Goal: Task Accomplishment & Management: Use online tool/utility

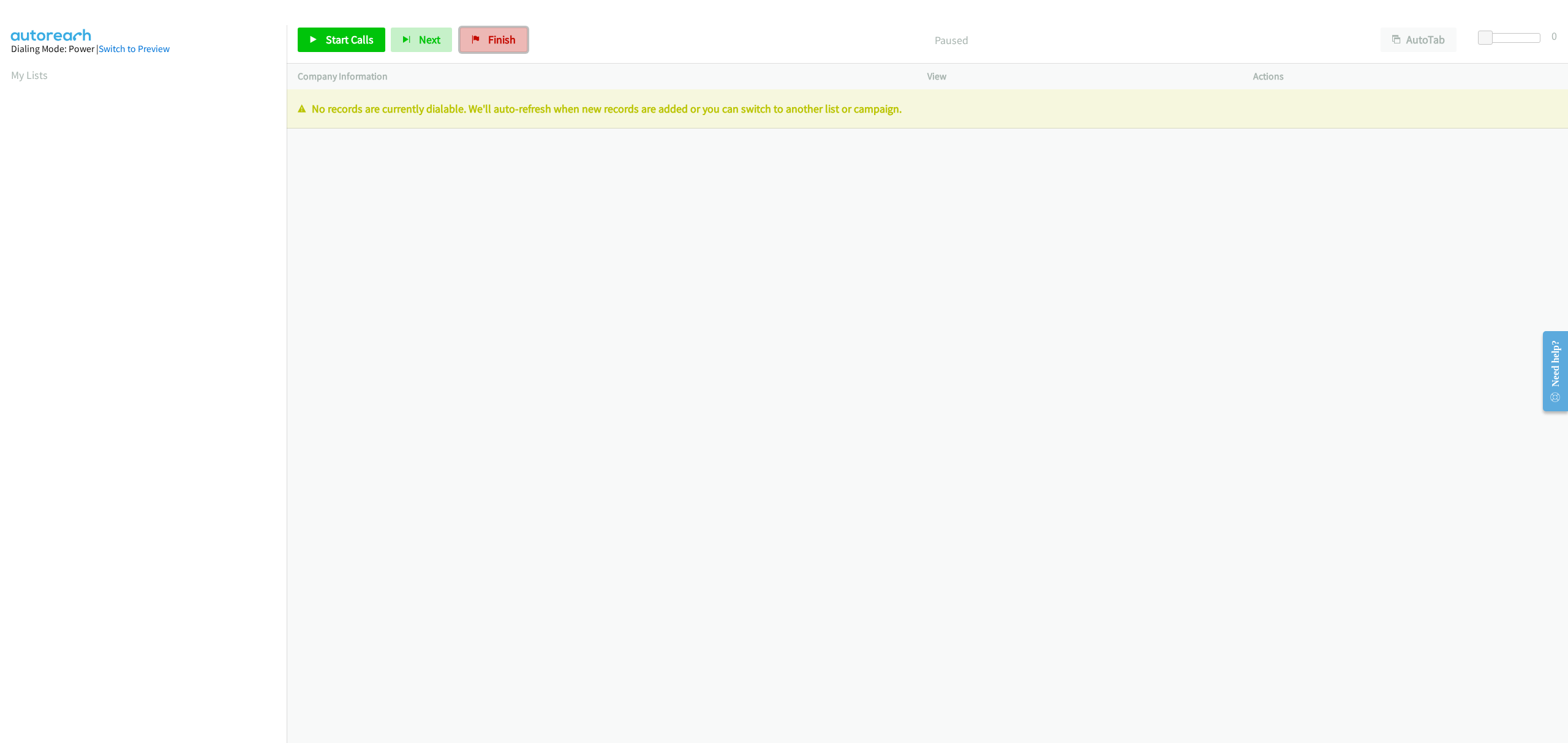
click at [508, 39] on span "Finish" at bounding box center [502, 39] width 28 height 14
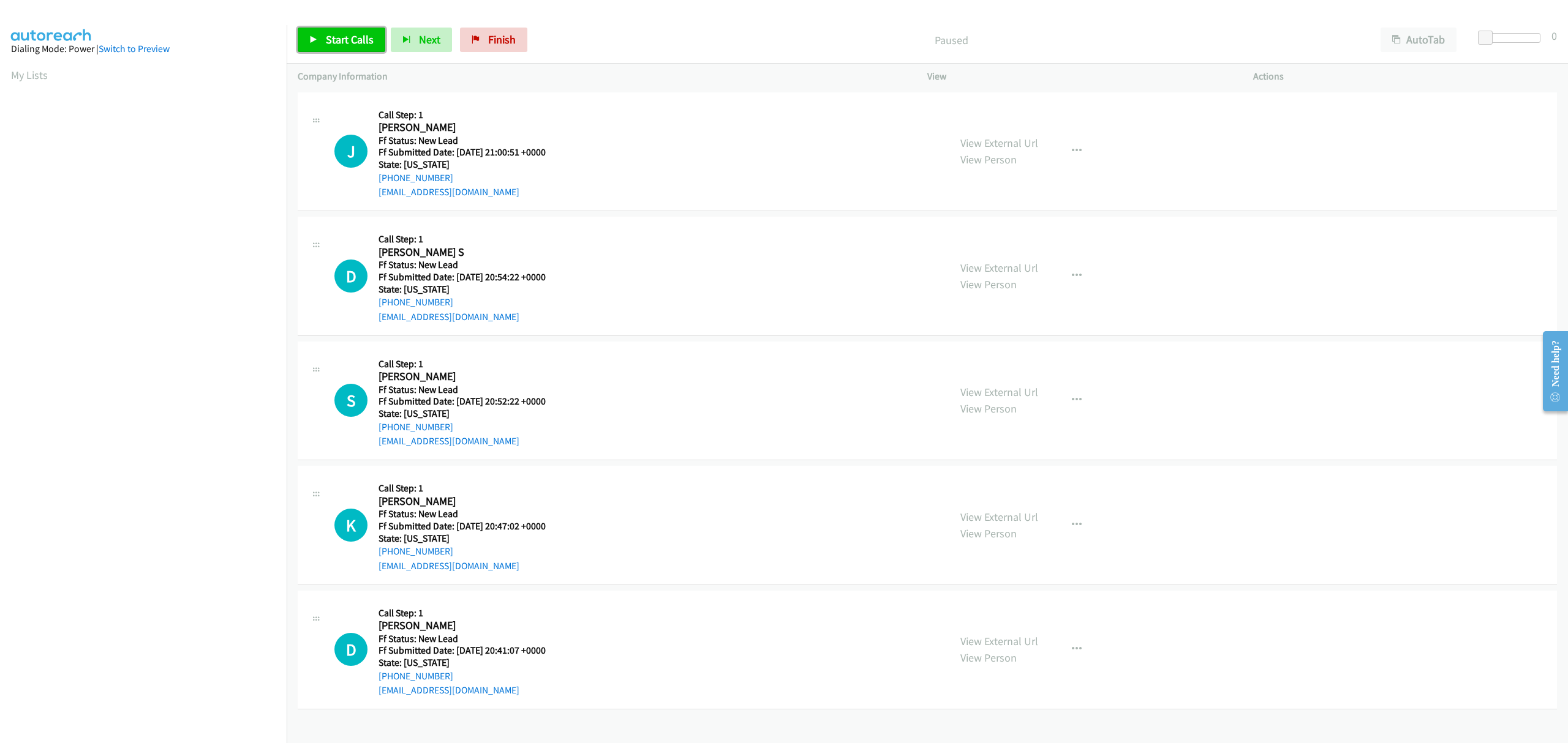
click at [336, 45] on span "Start Calls" at bounding box center [350, 39] width 48 height 14
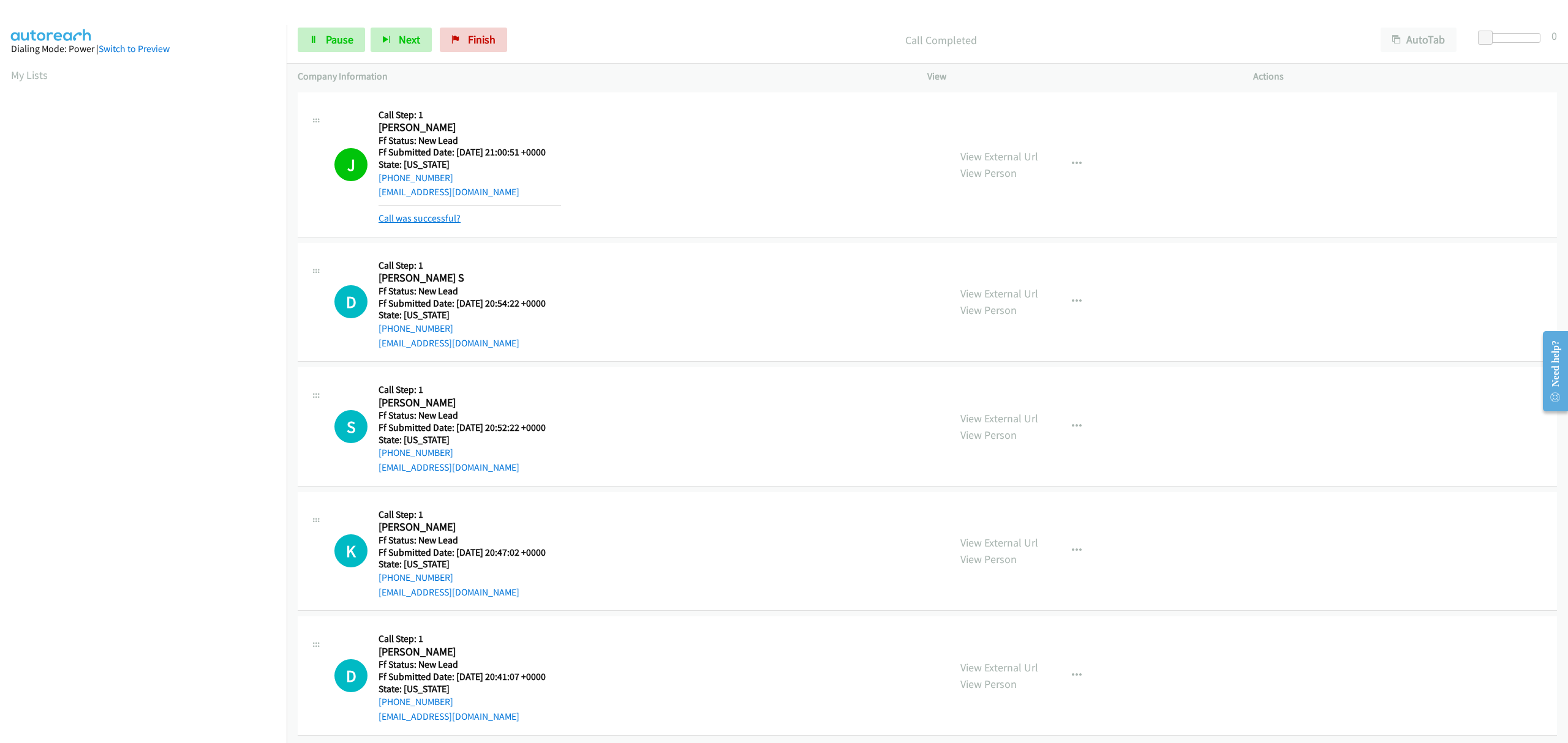
click at [449, 218] on link "Call was successful?" at bounding box center [419, 218] width 82 height 12
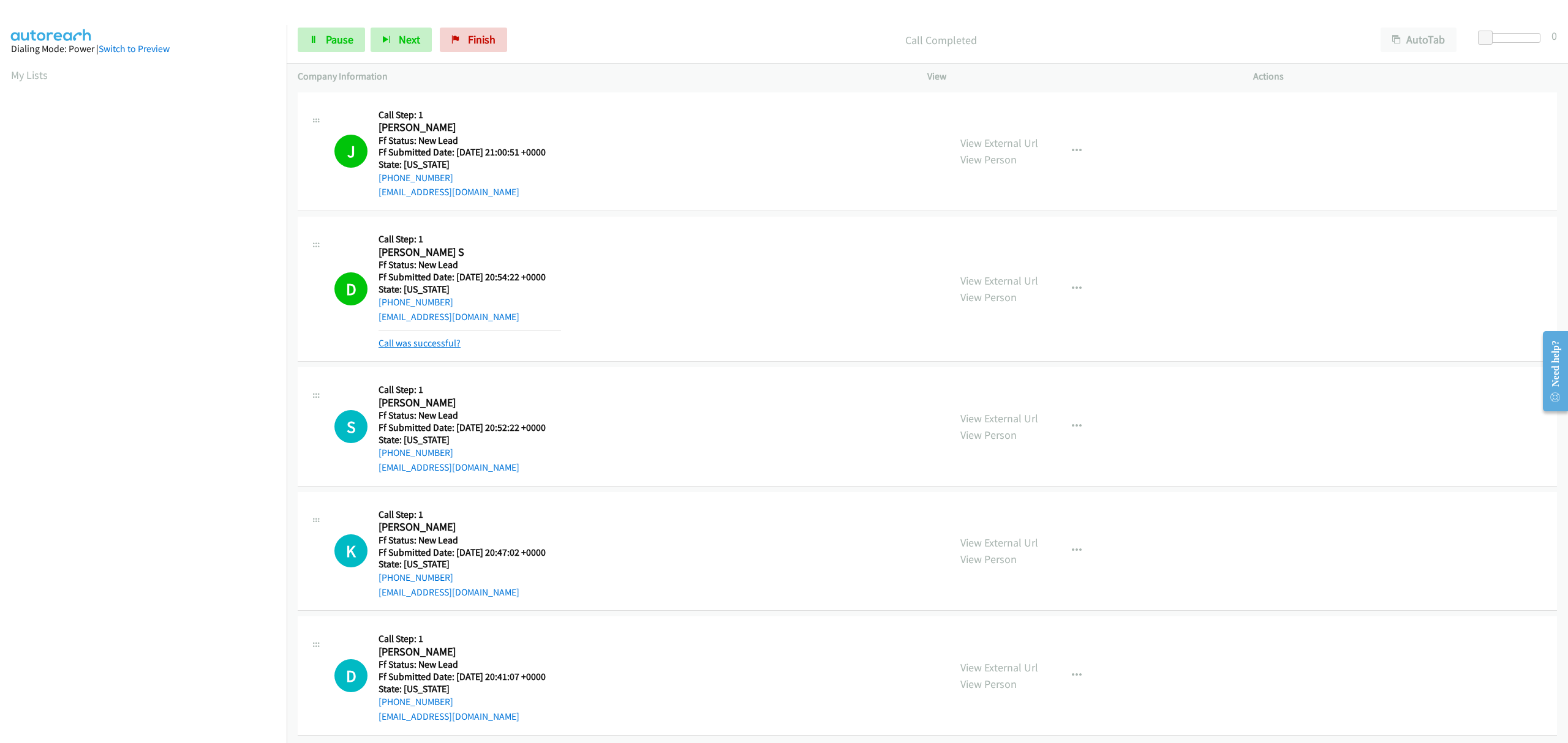
click at [435, 341] on link "Call was successful?" at bounding box center [419, 343] width 82 height 12
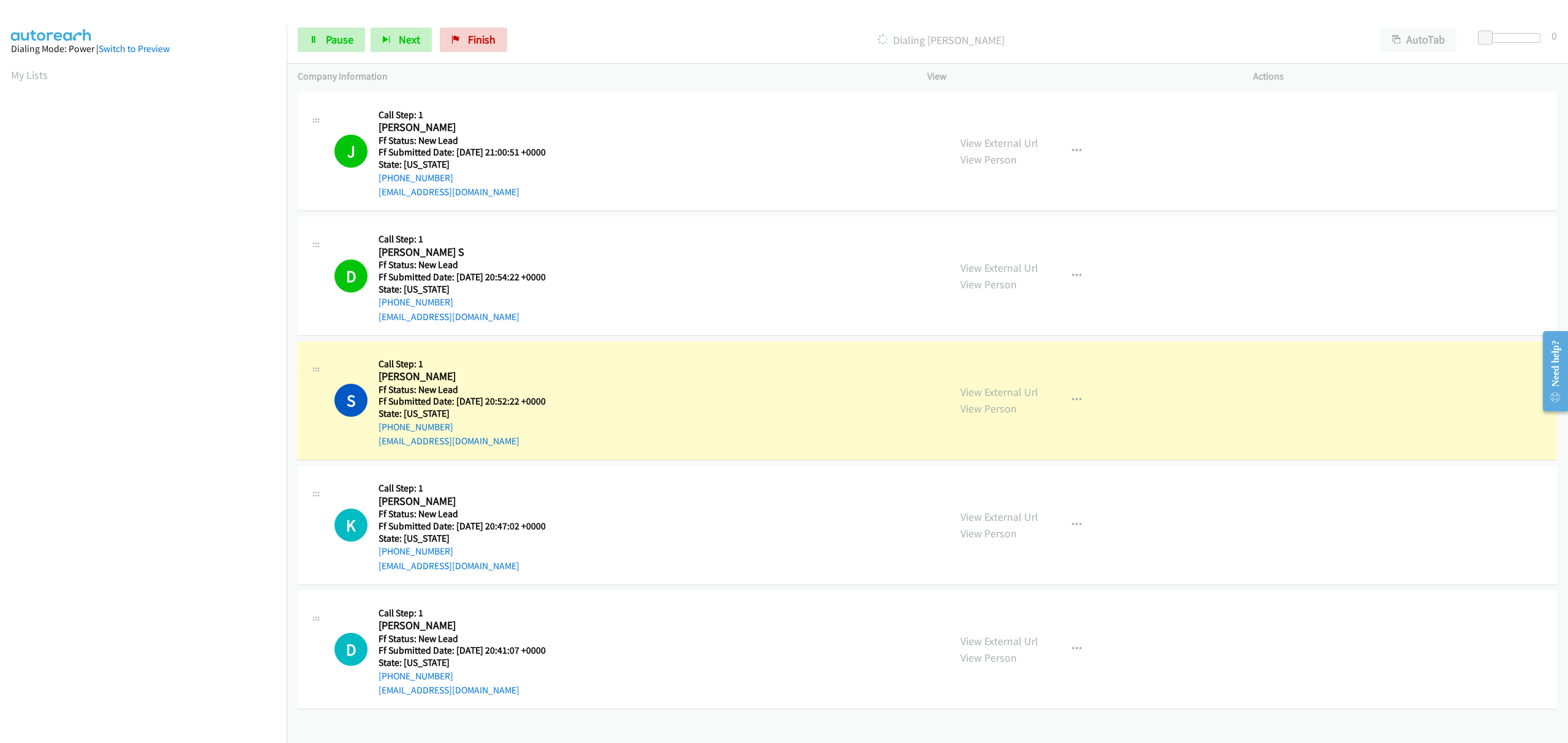
scroll to position [0, 3]
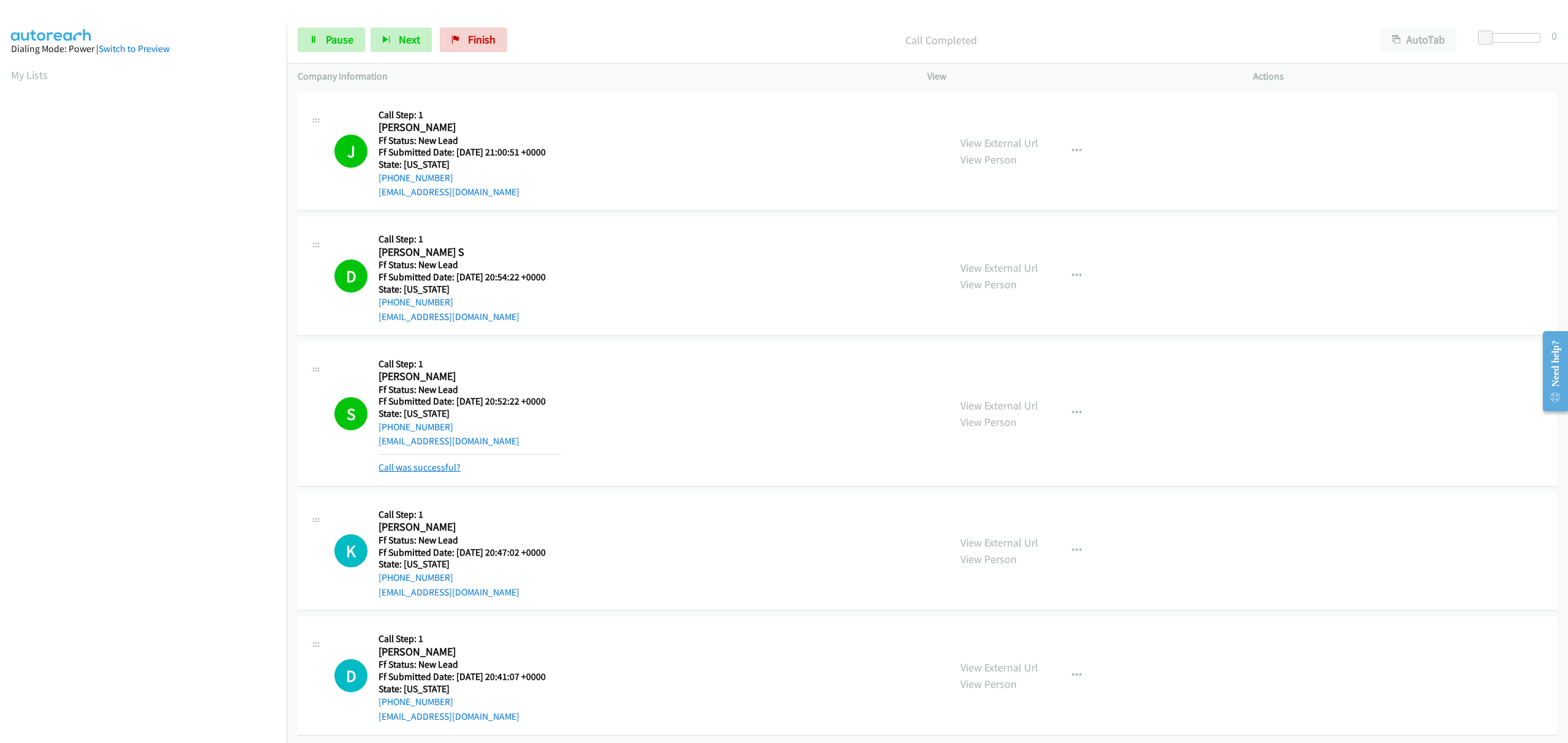
click at [434, 466] on link "Call was successful?" at bounding box center [419, 467] width 82 height 12
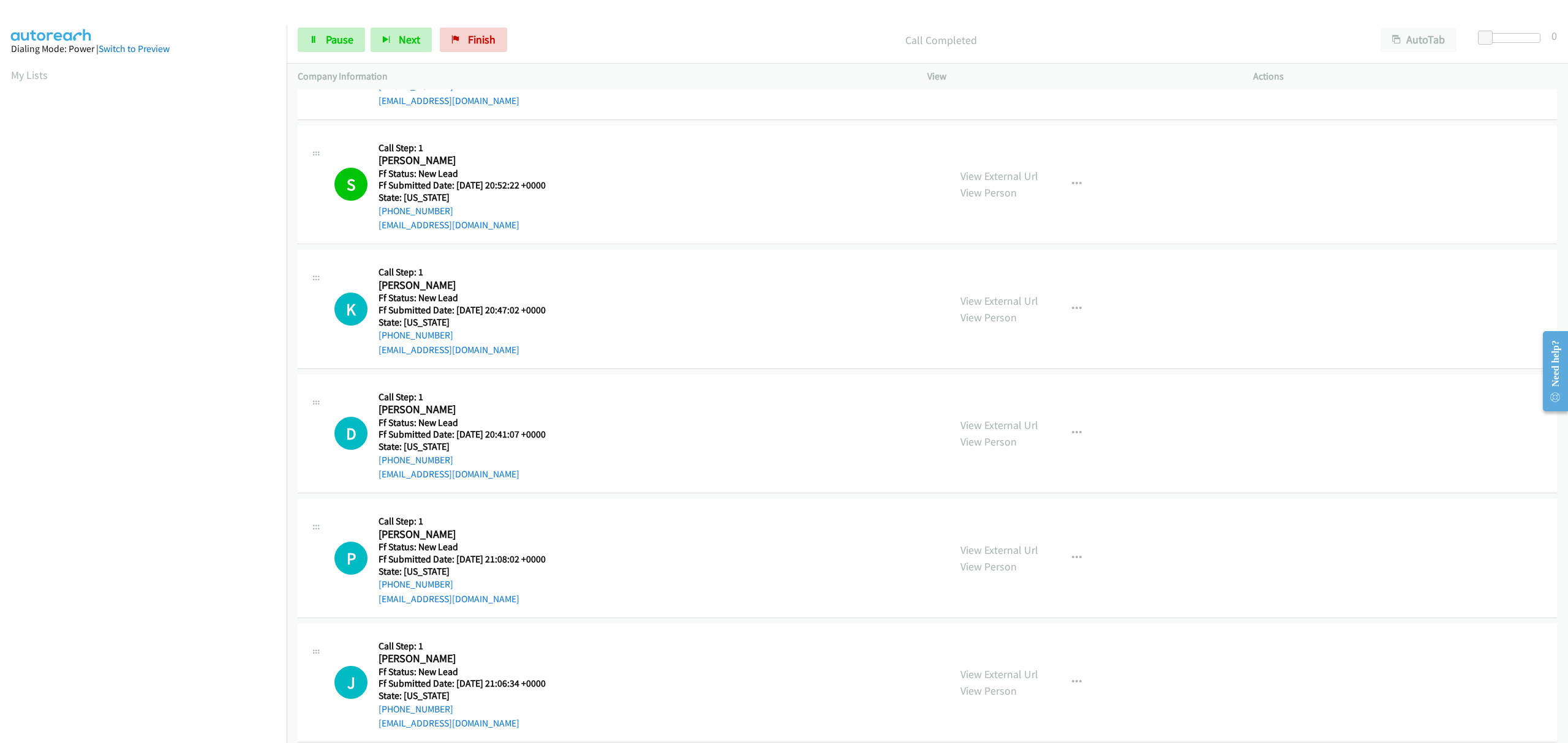
scroll to position [245, 0]
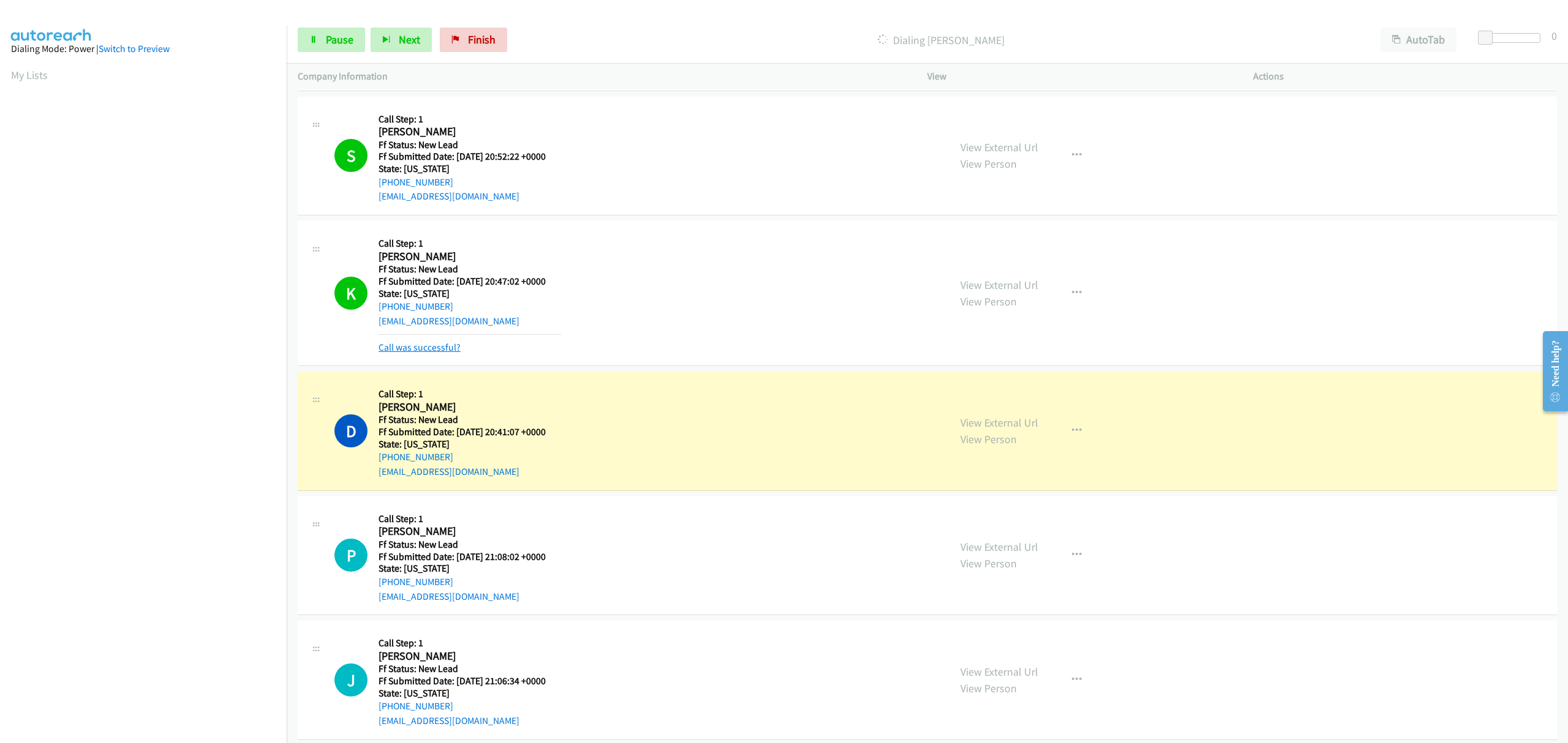
click at [442, 351] on link "Call was successful?" at bounding box center [419, 348] width 82 height 12
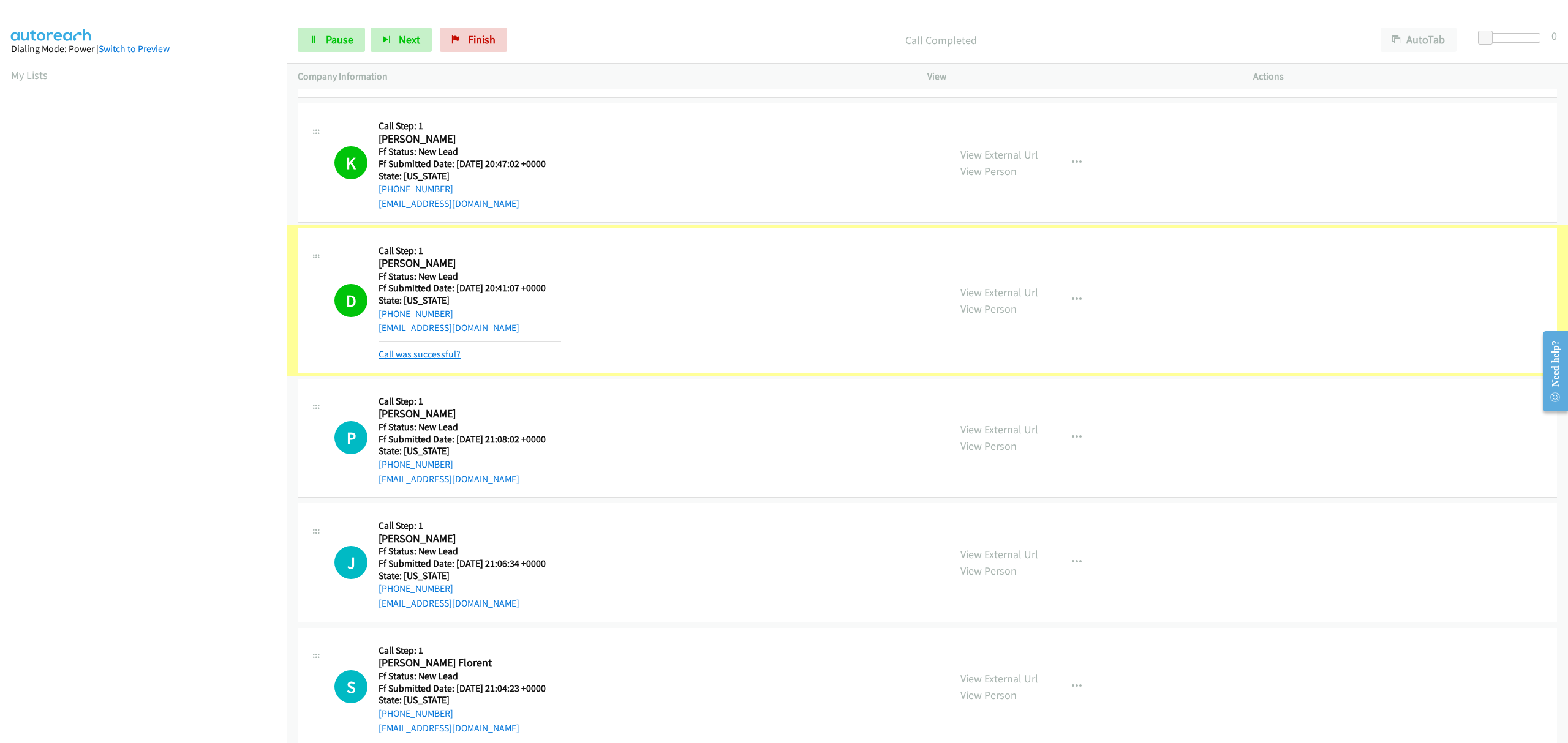
scroll to position [362, 0]
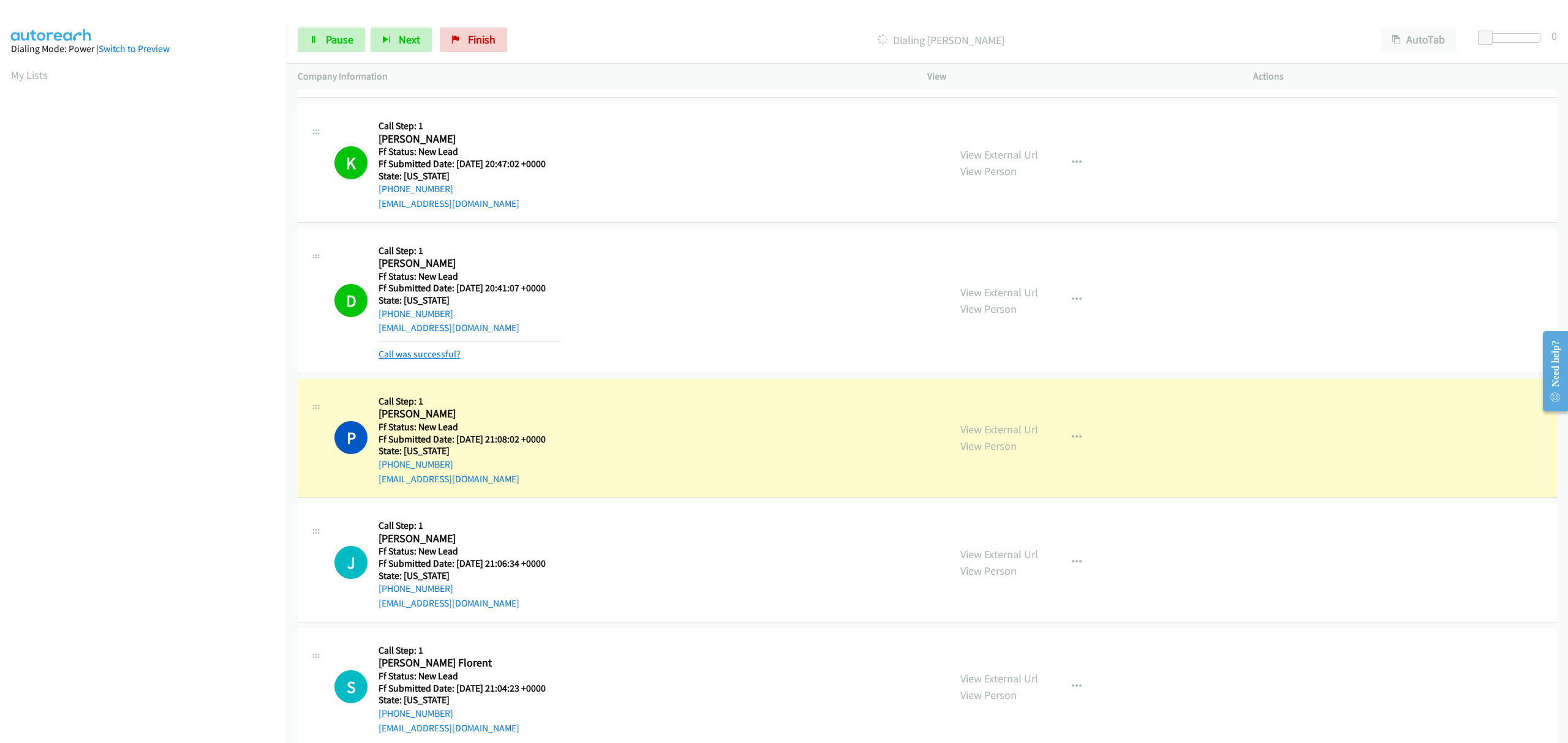
click at [449, 353] on link "Call was successful?" at bounding box center [419, 354] width 82 height 12
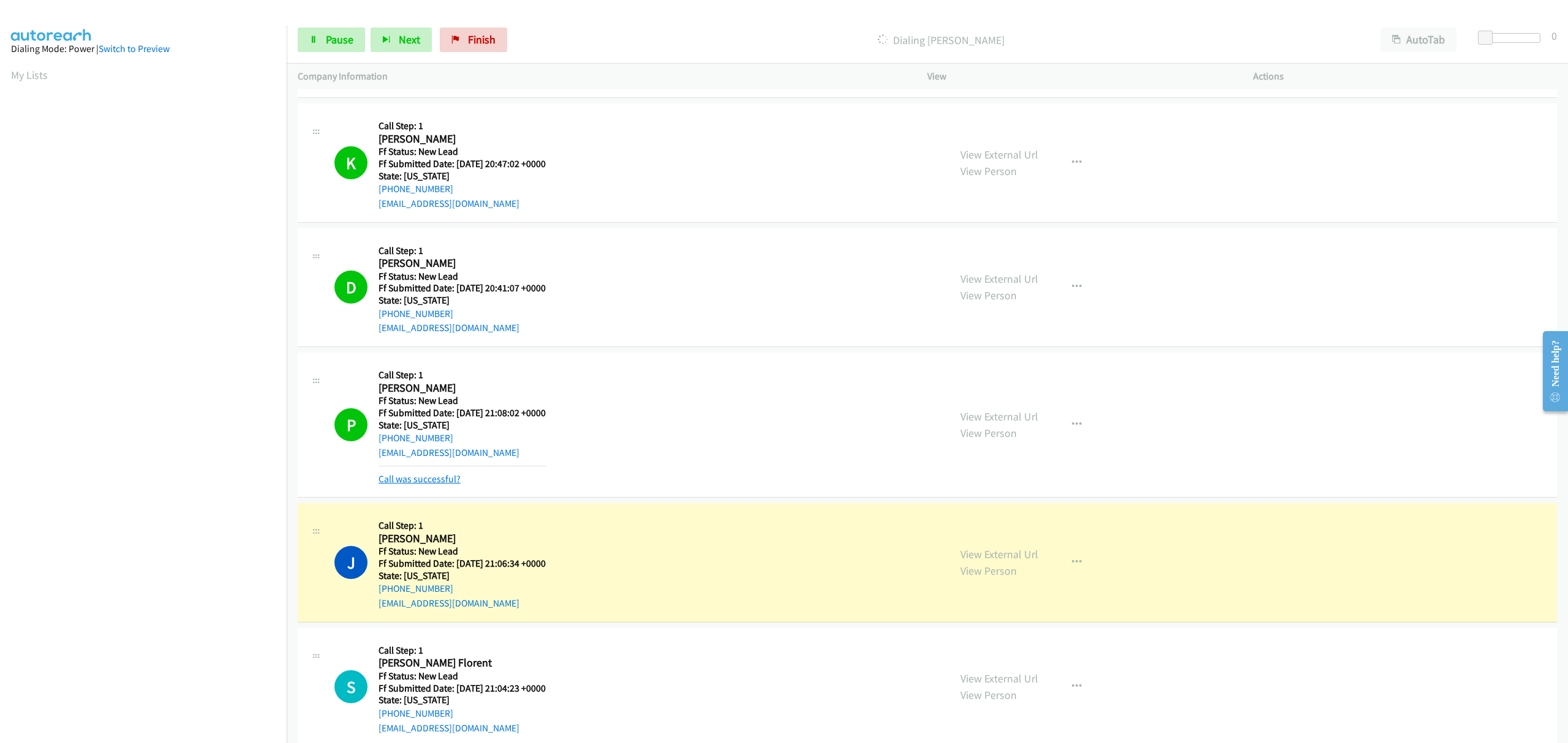
click at [436, 481] on link "Call was successful?" at bounding box center [419, 479] width 82 height 12
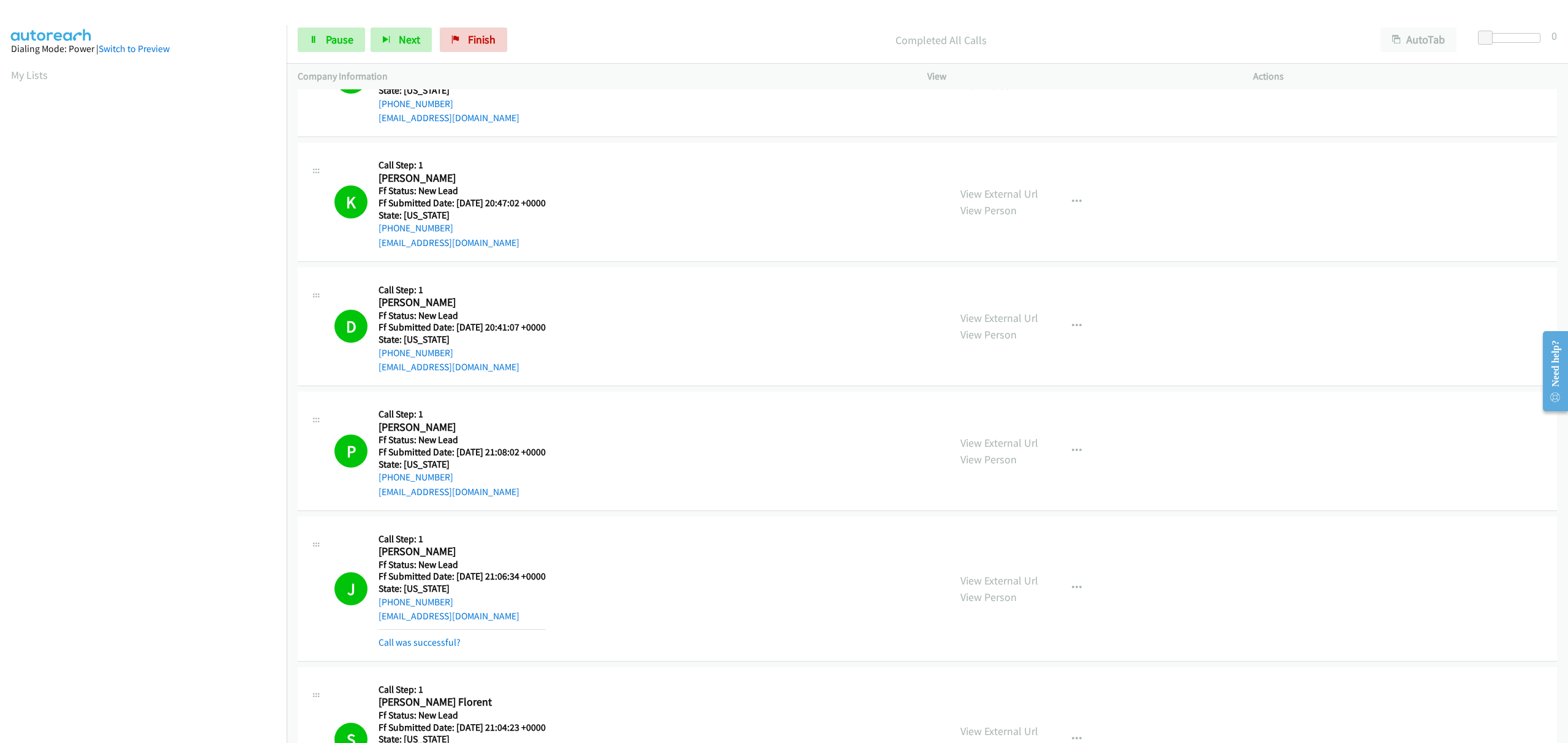
scroll to position [454, 0]
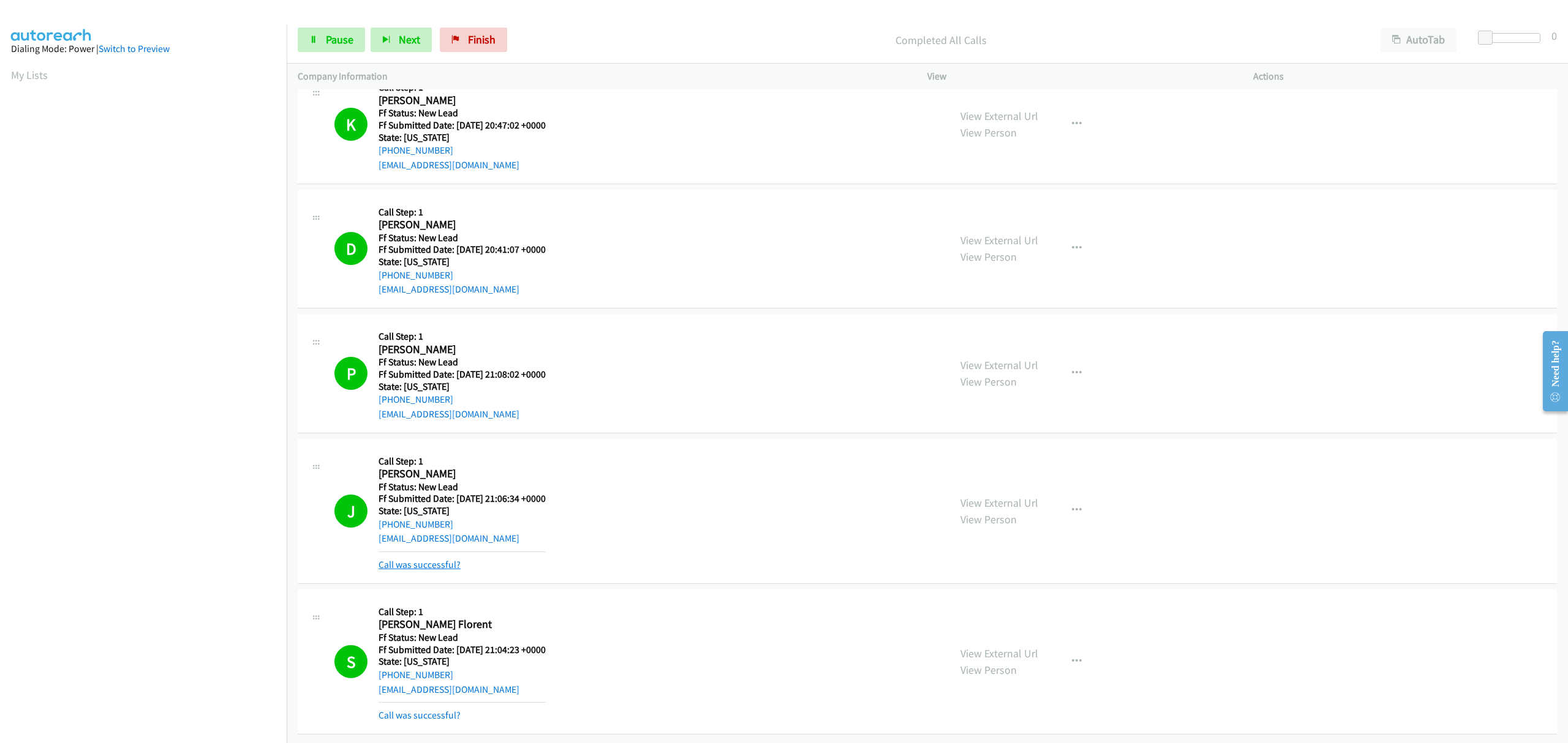
click at [421, 559] on link "Call was successful?" at bounding box center [419, 565] width 82 height 12
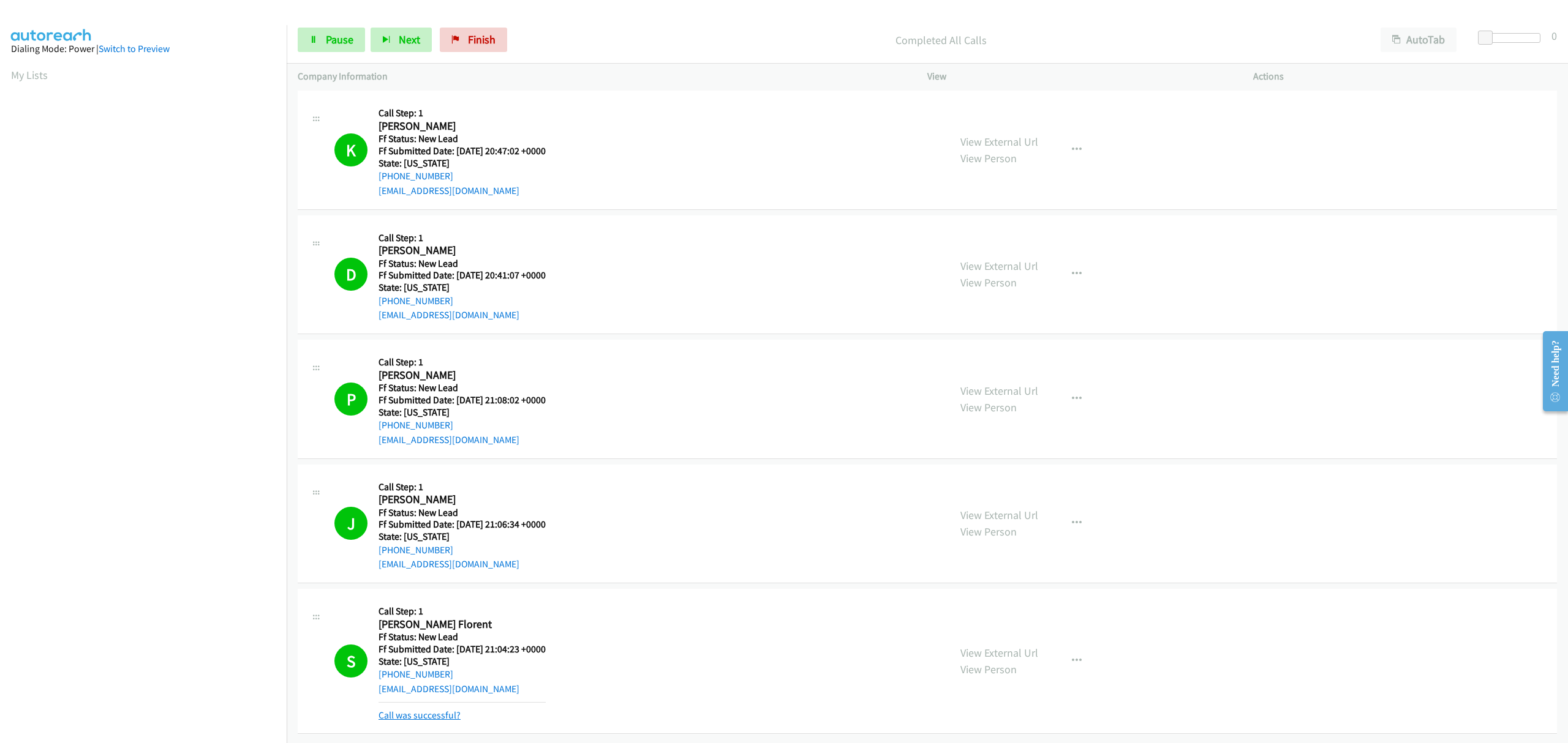
click at [437, 710] on link "Call was successful?" at bounding box center [419, 715] width 82 height 12
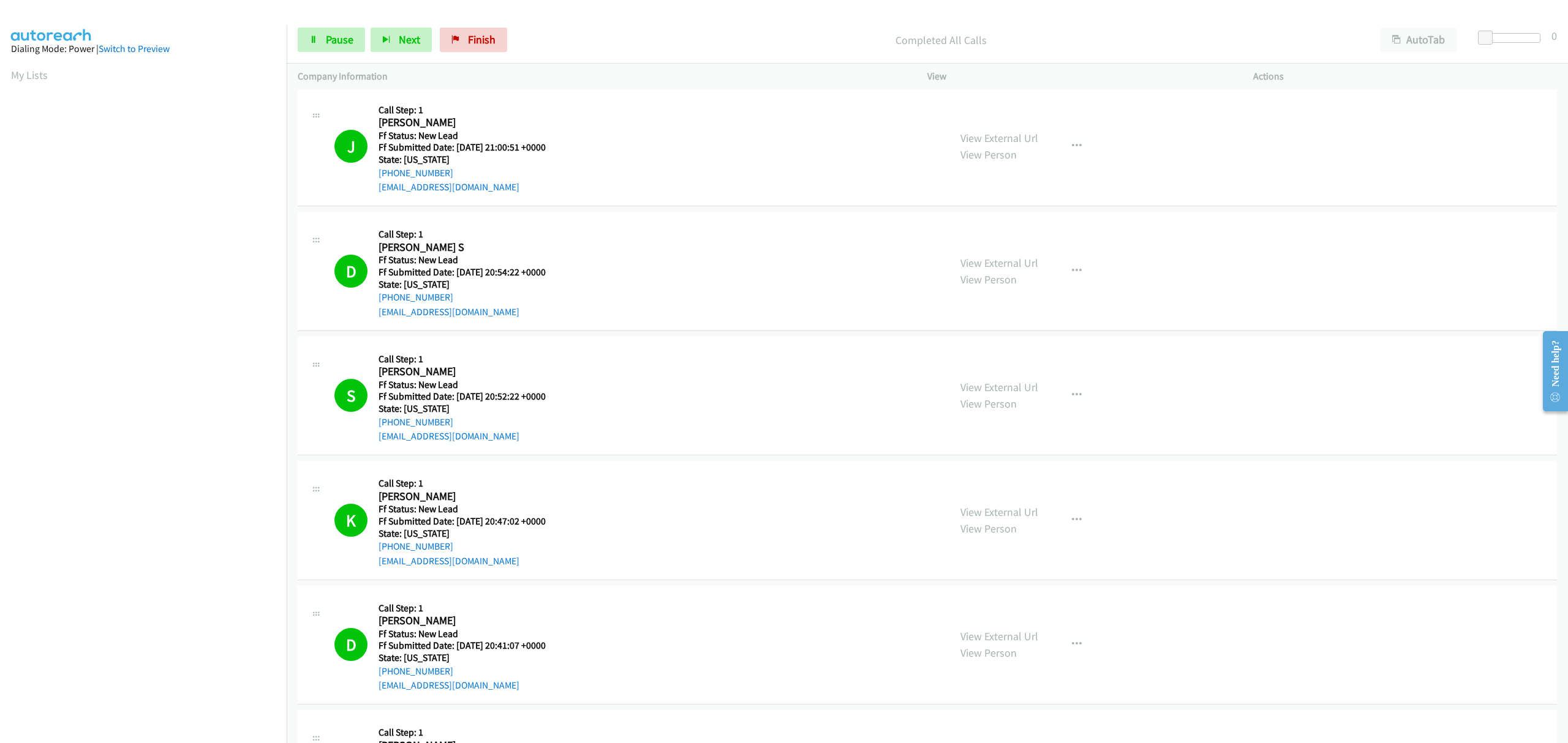
scroll to position [0, 0]
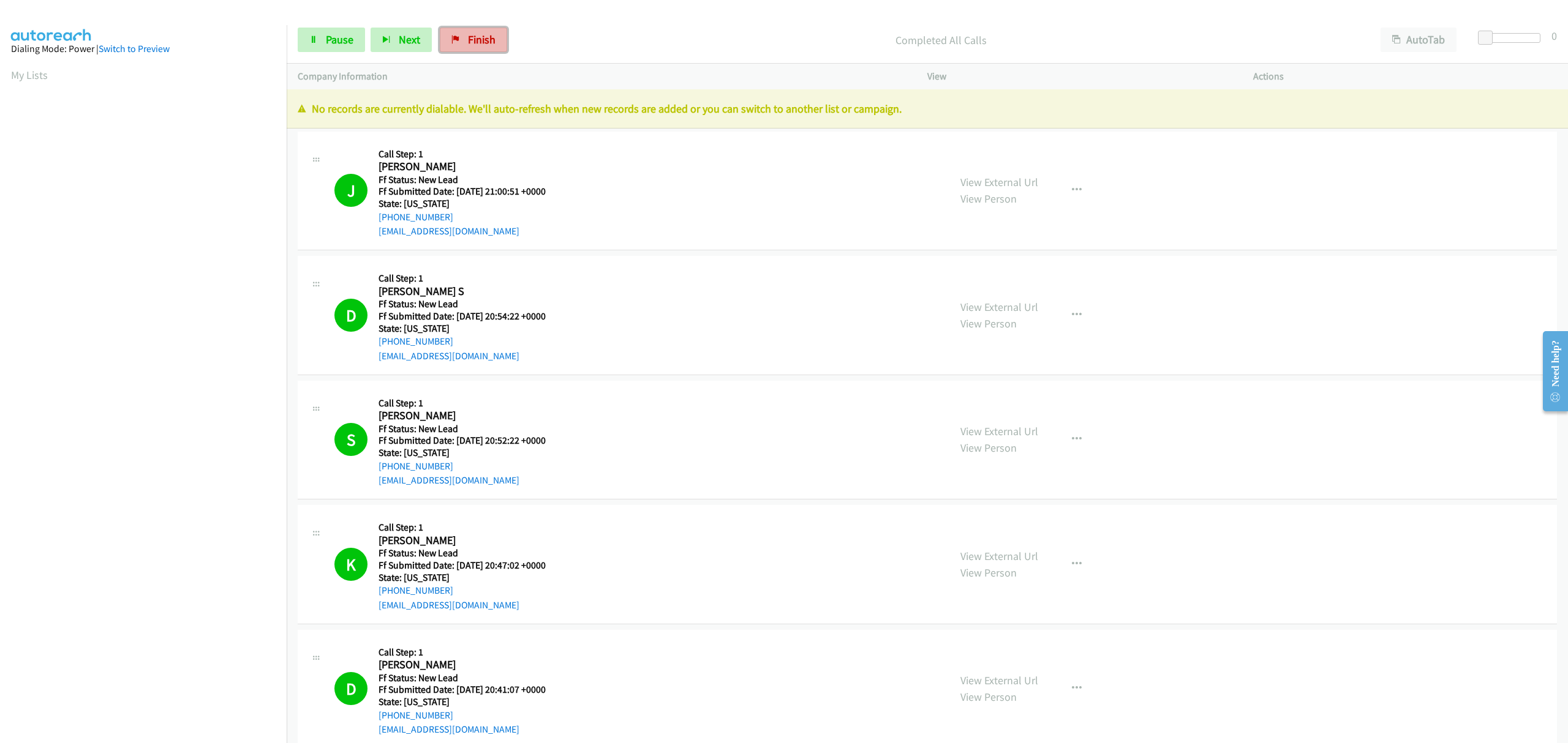
click at [459, 42] on link "Finish" at bounding box center [473, 40] width 68 height 24
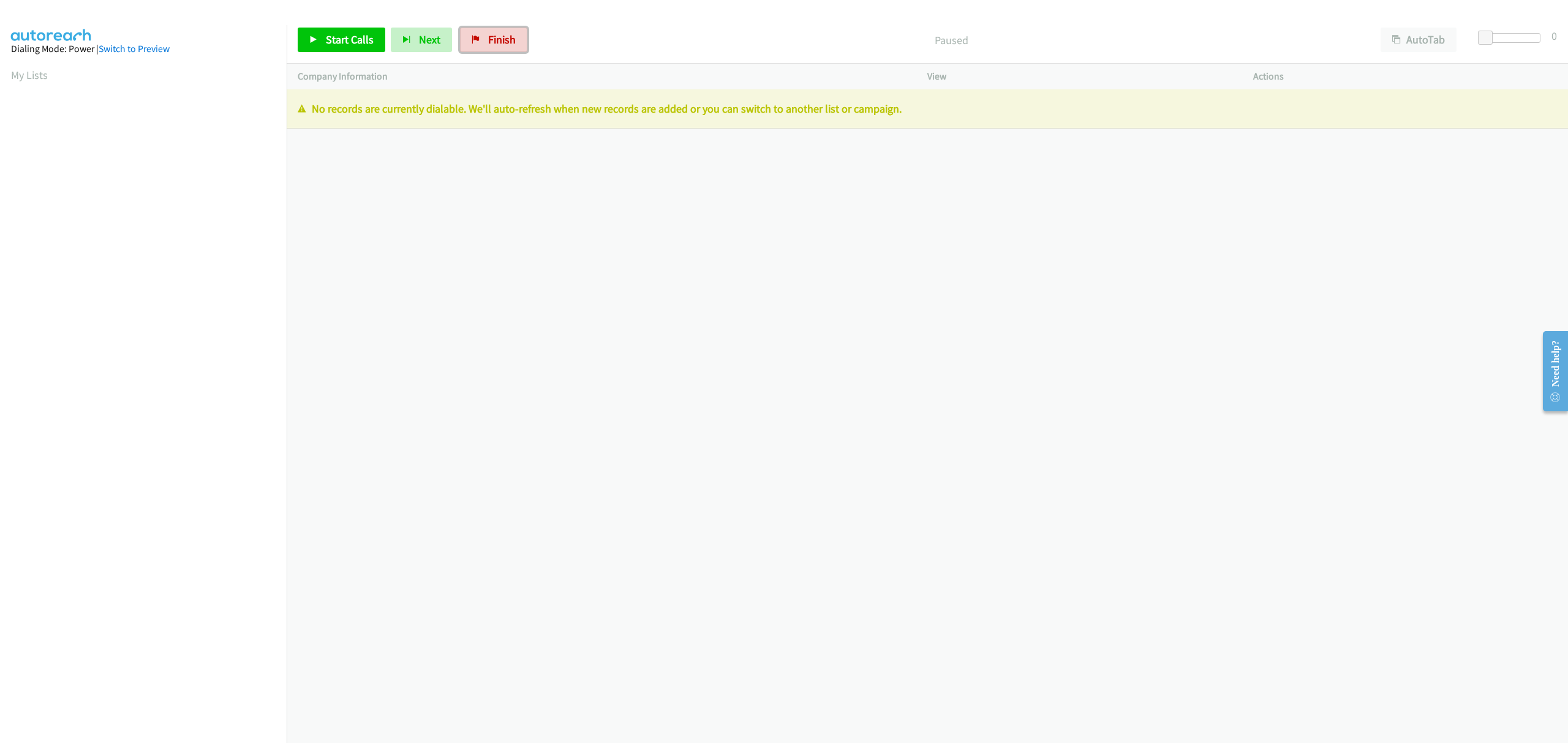
drag, startPoint x: 503, startPoint y: 32, endPoint x: 834, endPoint y: 59, distance: 332.1
click at [503, 33] on link "Finish" at bounding box center [493, 40] width 68 height 24
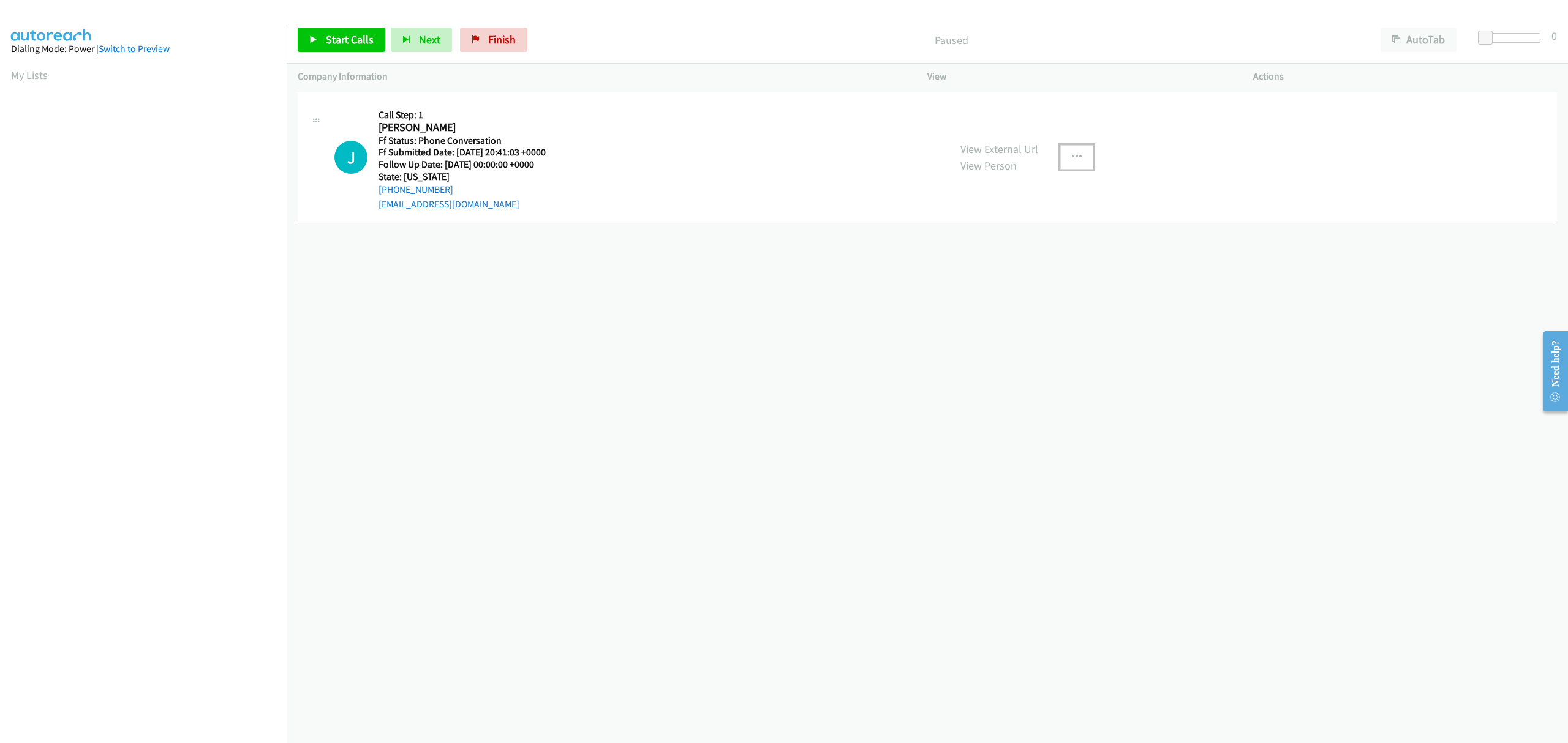
click at [1072, 156] on icon "button" at bounding box center [1076, 157] width 10 height 10
click at [979, 240] on link "Skip Call" at bounding box center [1011, 238] width 163 height 24
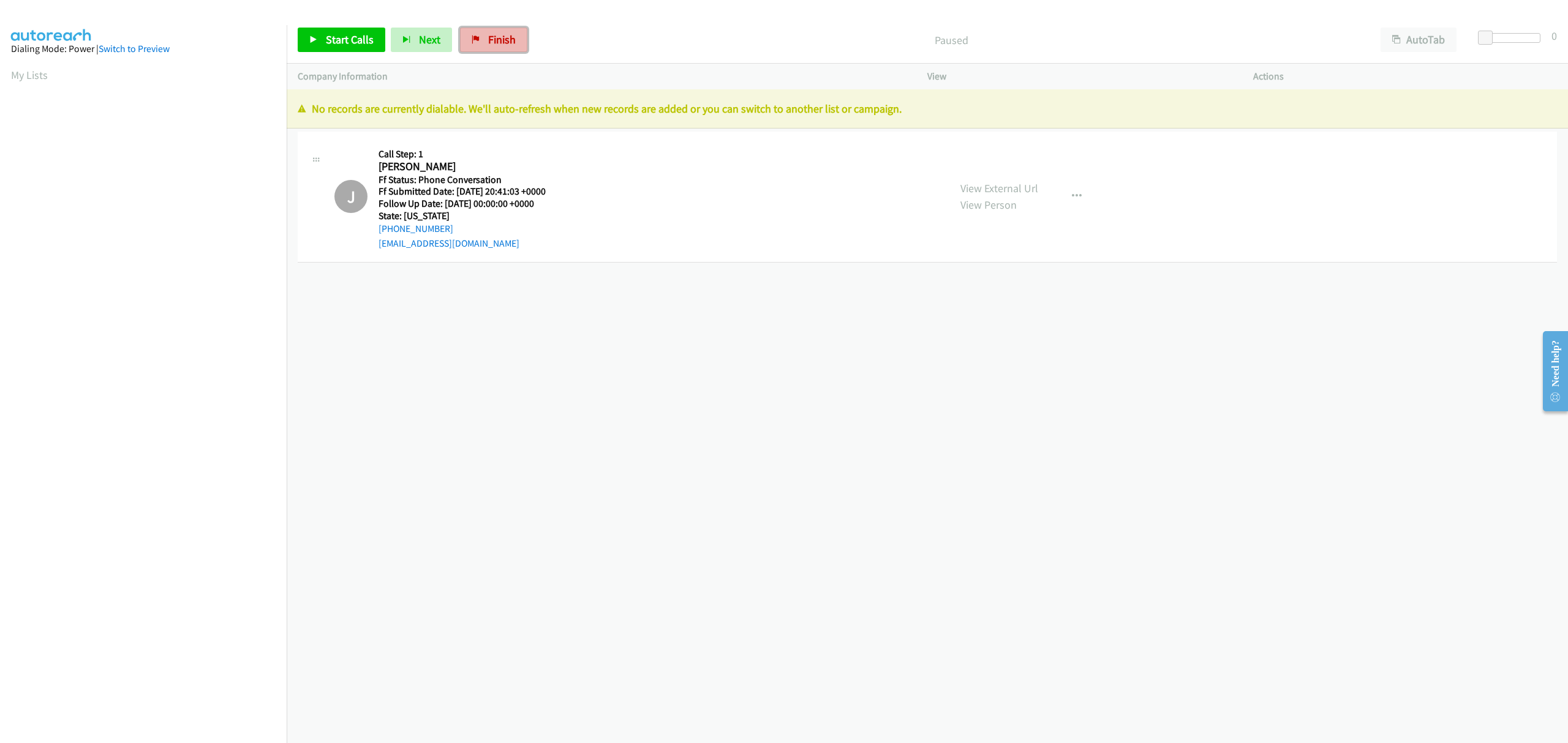
drag, startPoint x: 492, startPoint y: 45, endPoint x: 819, endPoint y: 50, distance: 327.0
click at [492, 44] on span "Finish" at bounding box center [502, 39] width 28 height 14
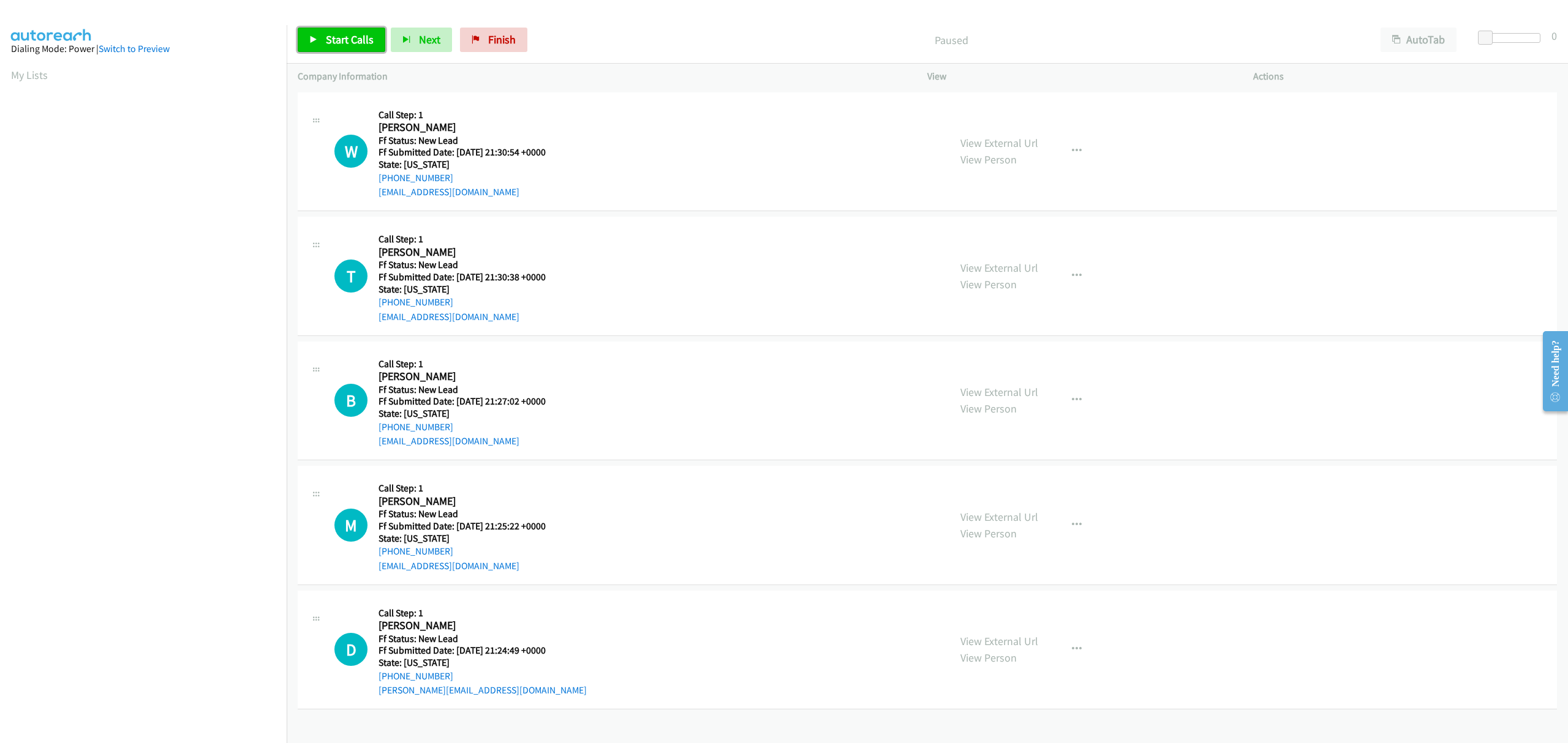
click at [341, 38] on span "Start Calls" at bounding box center [350, 39] width 48 height 14
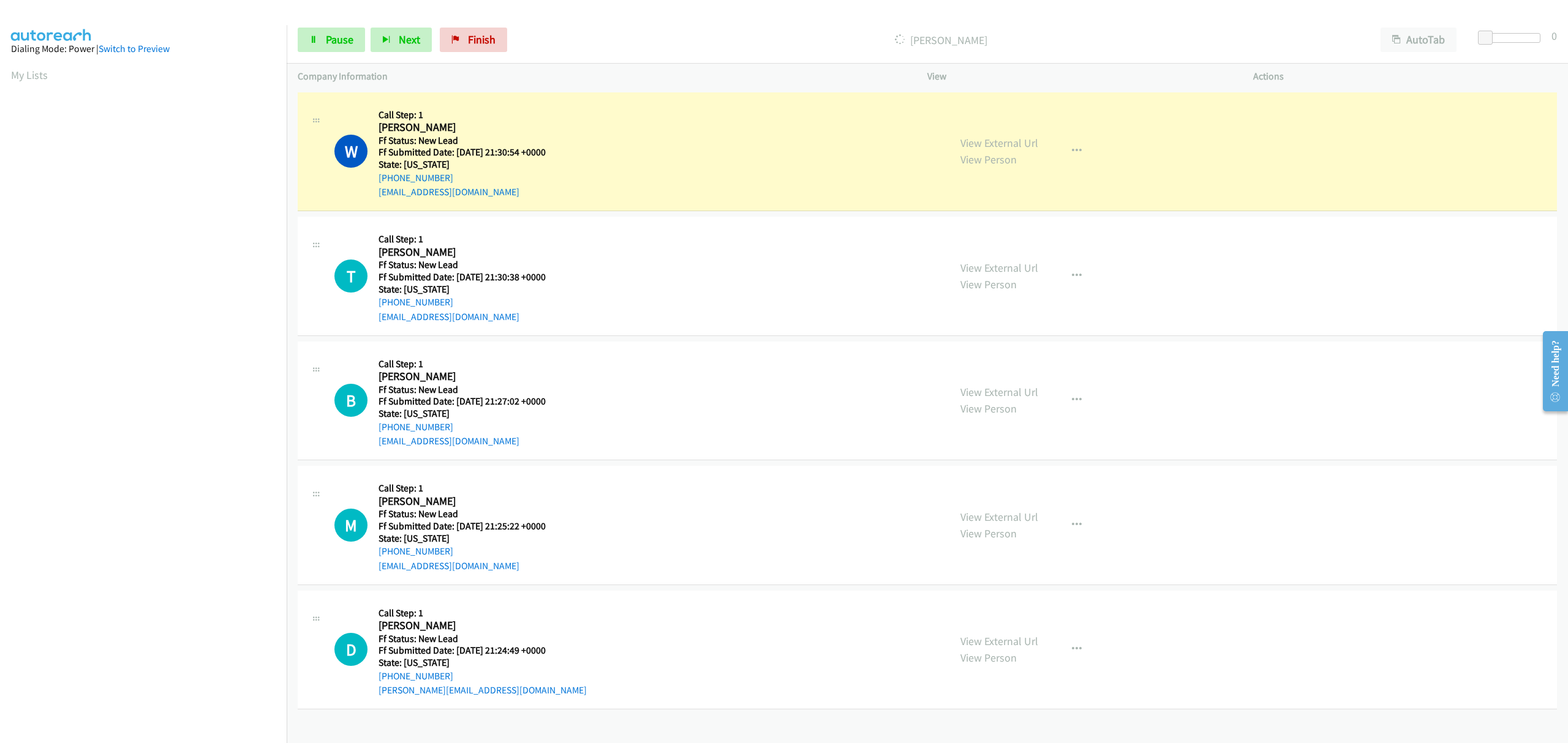
scroll to position [0, 3]
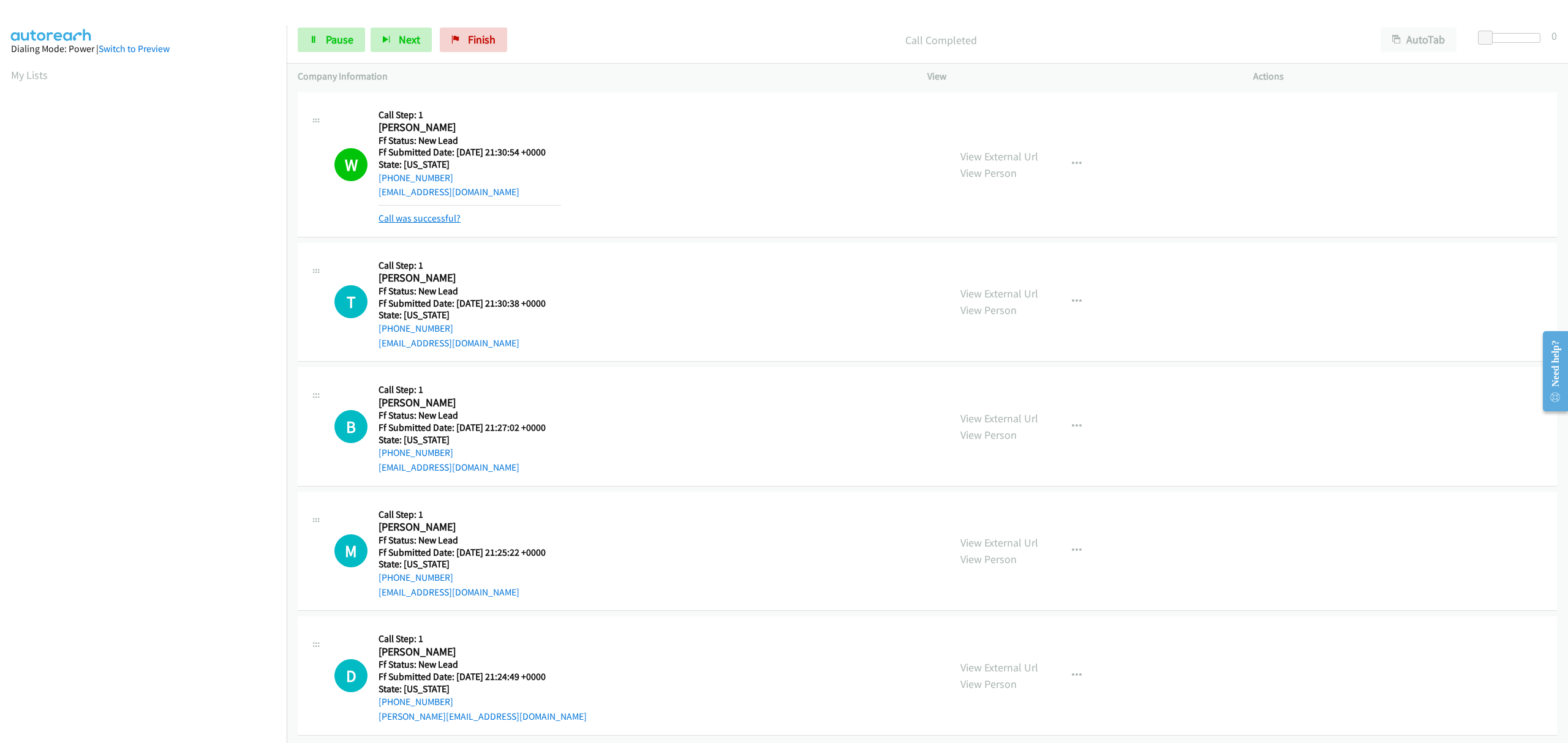
click at [405, 218] on link "Call was successful?" at bounding box center [419, 218] width 82 height 12
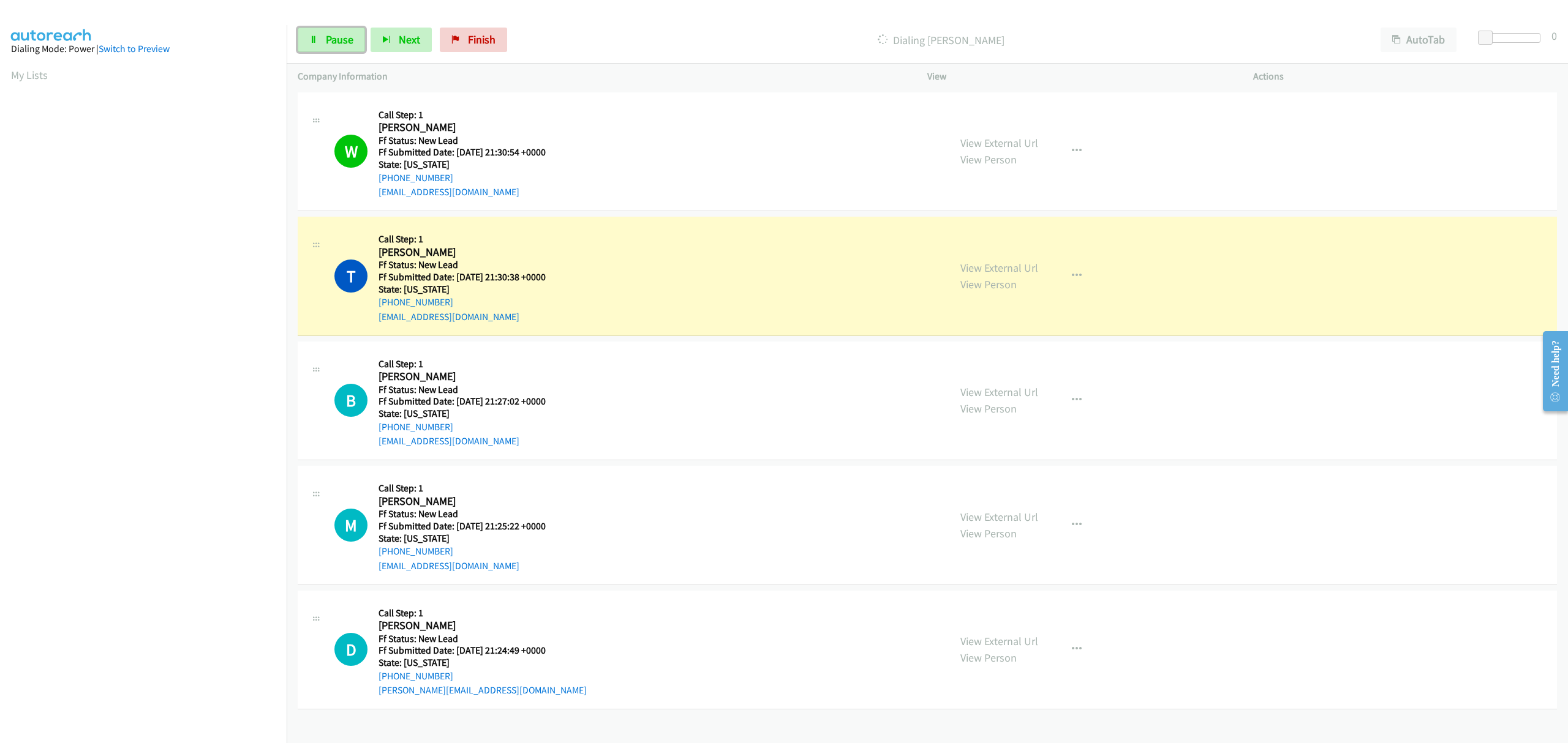
drag, startPoint x: 334, startPoint y: 42, endPoint x: 312, endPoint y: 99, distance: 61.1
click at [334, 42] on span "Pause" at bounding box center [339, 39] width 28 height 14
click at [495, 39] on span "Finish" at bounding box center [502, 39] width 28 height 14
